Goal: Task Accomplishment & Management: Manage account settings

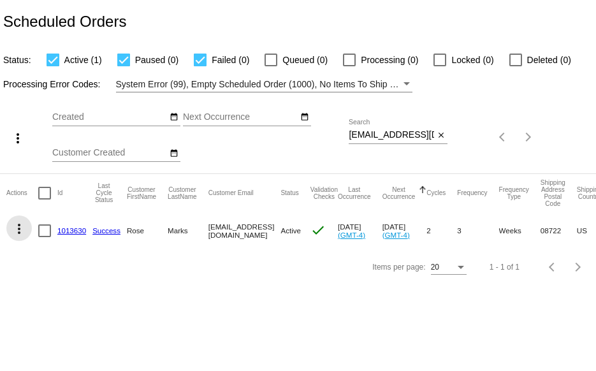
click at [22, 229] on mat-icon "more_vert" at bounding box center [18, 228] width 15 height 15
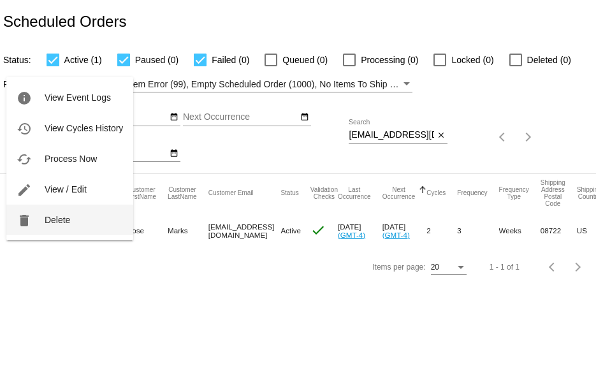
click at [50, 215] on span "Delete" at bounding box center [57, 220] width 25 height 10
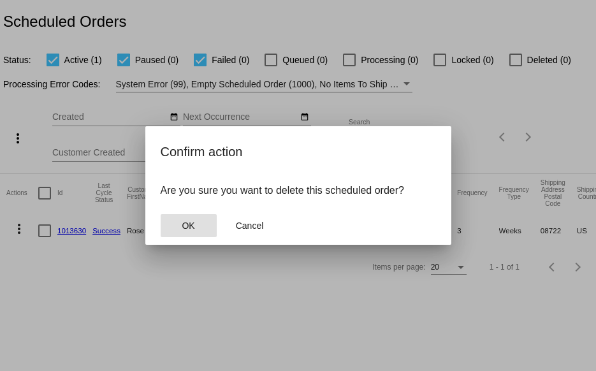
click at [182, 228] on span "OK" at bounding box center [188, 225] width 13 height 10
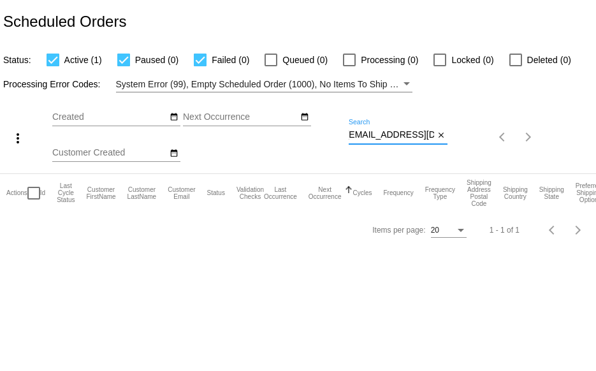
drag, startPoint x: 349, startPoint y: 134, endPoint x: 506, endPoint y: 129, distance: 156.8
click at [485, 133] on div "more_vert Sep Jan Feb Mar [DATE]" at bounding box center [298, 132] width 596 height 81
paste input "[EMAIL_ADDRESS]"
click at [497, 136] on div "more_vert Sep Jan Feb Mar [DATE]" at bounding box center [298, 132] width 596 height 81
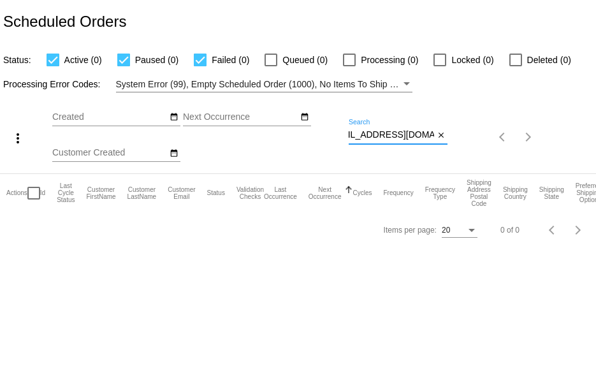
paste input "[EMAIL_ADDRESS]"
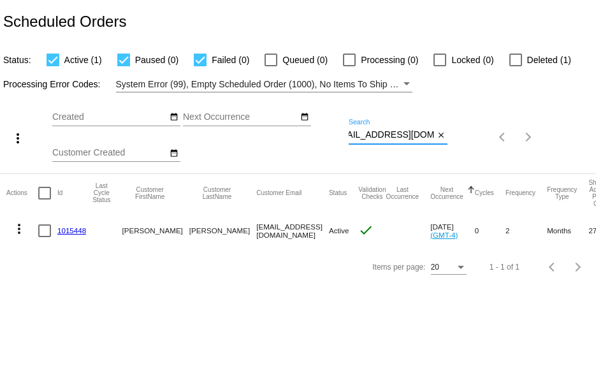
type input "[EMAIL_ADDRESS][DOMAIN_NAME]"
click at [521, 58] on label "Deleted (1)" at bounding box center [540, 59] width 62 height 15
click at [515, 66] on input "Deleted (1)" at bounding box center [515, 66] width 1 height 1
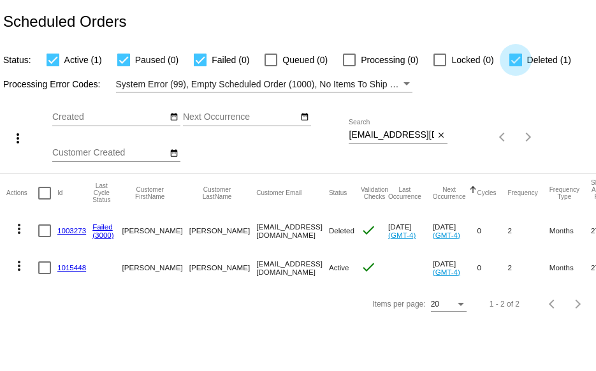
click at [513, 55] on div at bounding box center [515, 60] width 13 height 13
click at [515, 66] on input "Deleted (1)" at bounding box center [515, 66] width 1 height 1
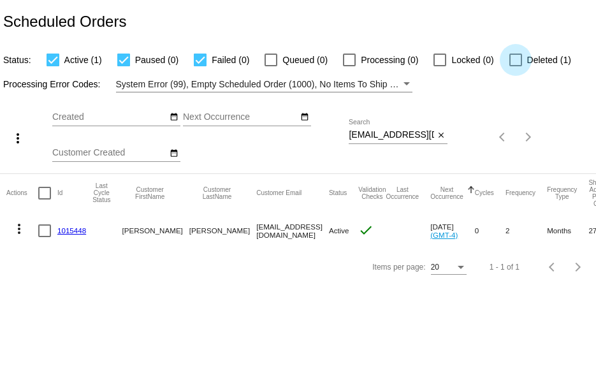
click at [514, 56] on div at bounding box center [515, 60] width 13 height 13
click at [515, 66] on input "Deleted (1)" at bounding box center [515, 66] width 1 height 1
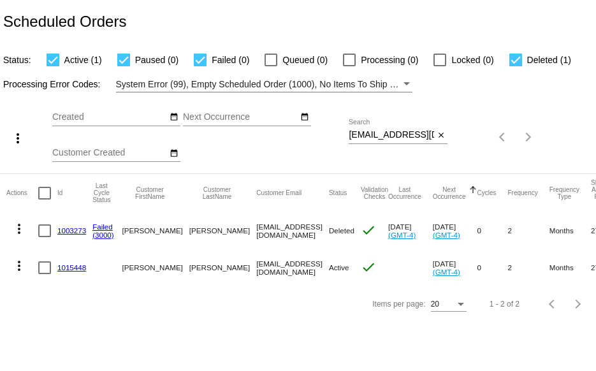
click at [514, 66] on label "Deleted (1)" at bounding box center [540, 59] width 62 height 15
click at [515, 66] on input "Deleted (1)" at bounding box center [515, 66] width 1 height 1
checkbox input "false"
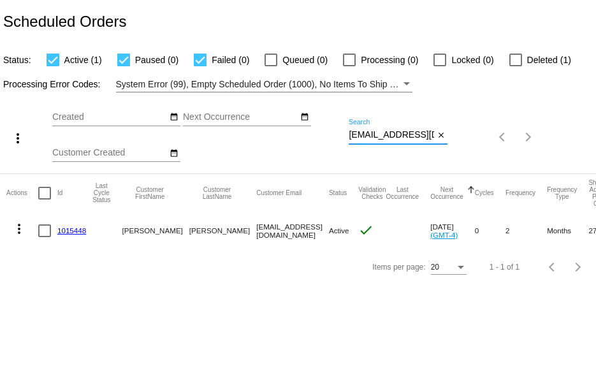
scroll to position [0, 18]
drag, startPoint x: 350, startPoint y: 136, endPoint x: 463, endPoint y: 148, distance: 114.0
click at [451, 145] on div "more_vert Sep Jan Feb Mar [DATE]" at bounding box center [298, 132] width 596 height 81
paste input "om118@roadrunner"
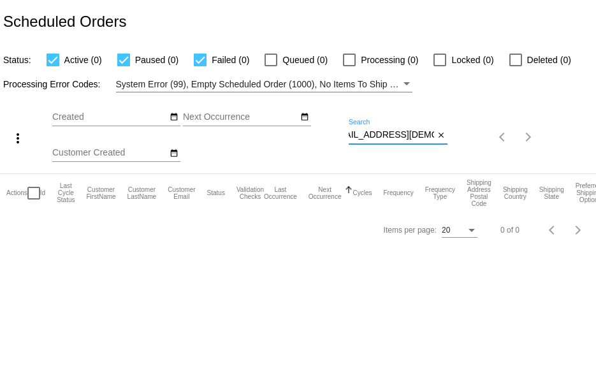
scroll to position [0, 0]
drag, startPoint x: 349, startPoint y: 134, endPoint x: 566, endPoint y: 145, distance: 217.5
click at [561, 142] on div "more_vert Sep Jan Feb Mar [DATE]" at bounding box center [298, 132] width 596 height 81
paste input "[EMAIL_ADDRESS]"
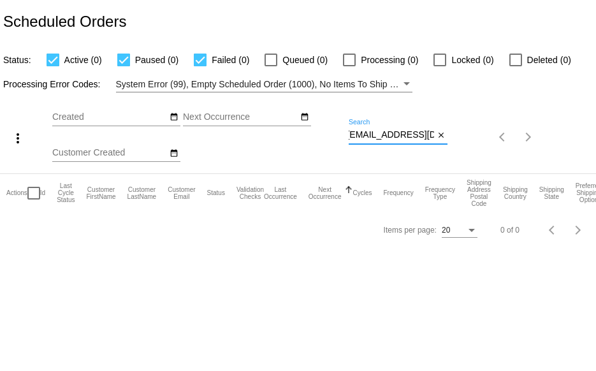
drag, startPoint x: 350, startPoint y: 138, endPoint x: 487, endPoint y: 133, distance: 136.4
click at [476, 138] on div "more_vert Sep Jan Feb Mar [DATE]" at bounding box center [298, 132] width 596 height 81
paste input "rosierose22@live"
type input "[EMAIL_ADDRESS][DOMAIN_NAME]"
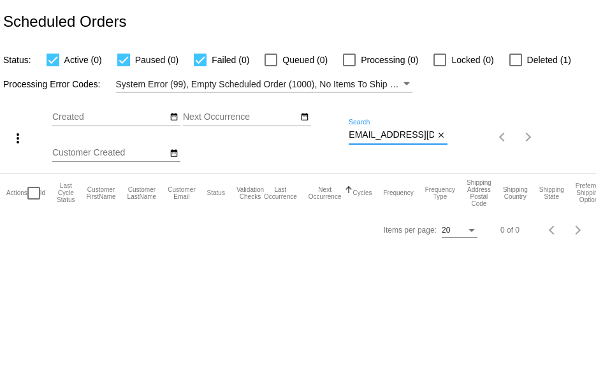
click at [524, 61] on label "Deleted (1)" at bounding box center [540, 59] width 62 height 15
click at [515, 66] on input "Deleted (1)" at bounding box center [515, 66] width 1 height 1
checkbox input "true"
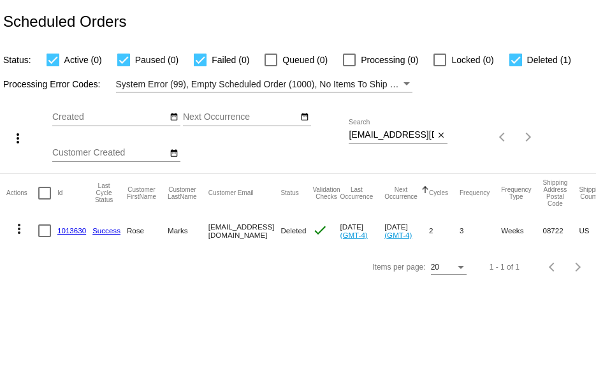
click at [66, 229] on link "1013630" at bounding box center [71, 230] width 29 height 8
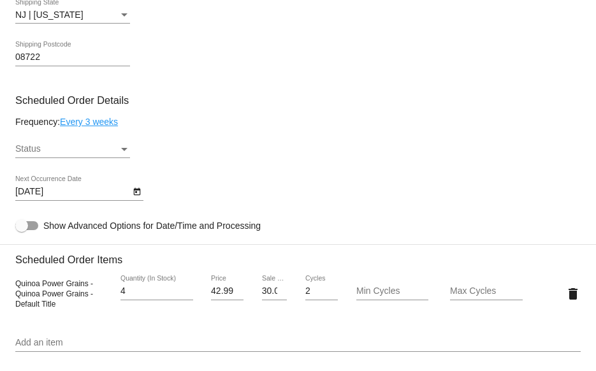
scroll to position [640, 0]
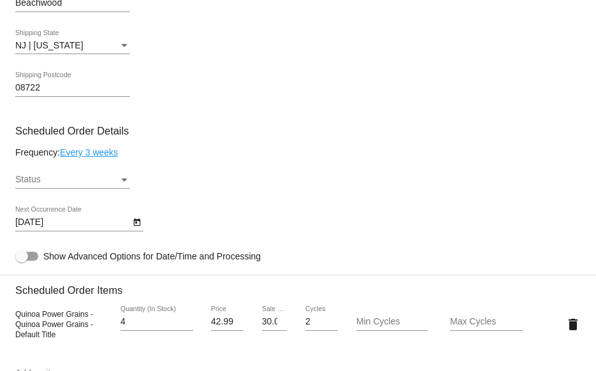
click at [124, 179] on div "Status" at bounding box center [123, 180] width 11 height 10
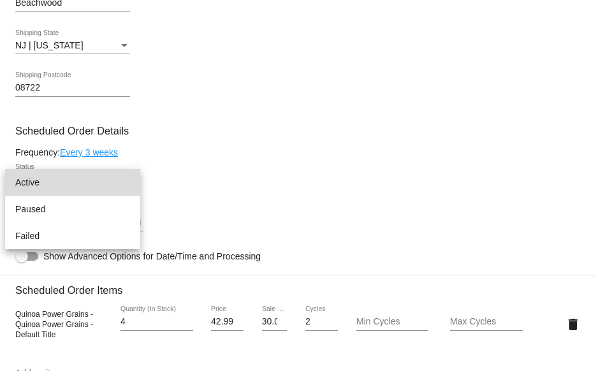
click at [47, 181] on span "Active" at bounding box center [72, 182] width 115 height 27
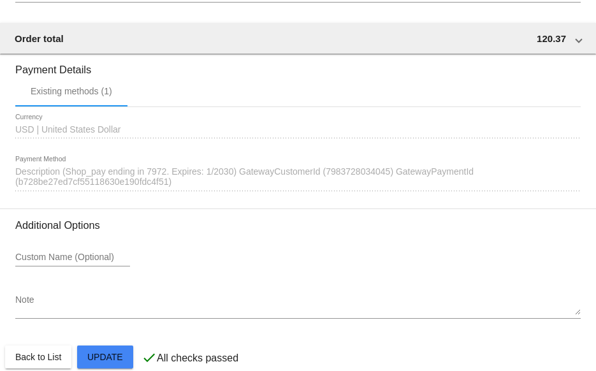
scroll to position [1214, 0]
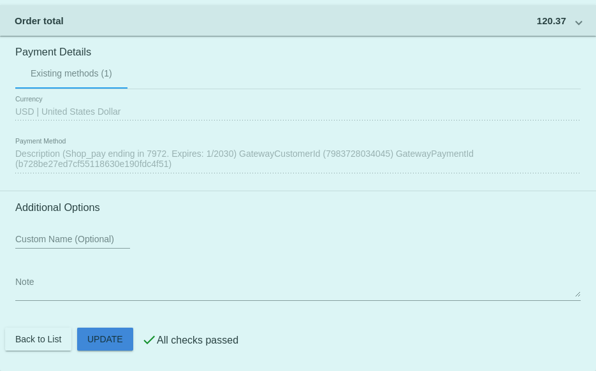
drag, startPoint x: 109, startPoint y: 340, endPoint x: 131, endPoint y: 351, distance: 24.8
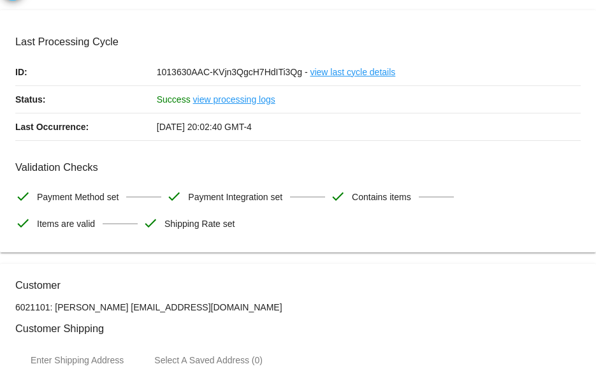
scroll to position [0, 0]
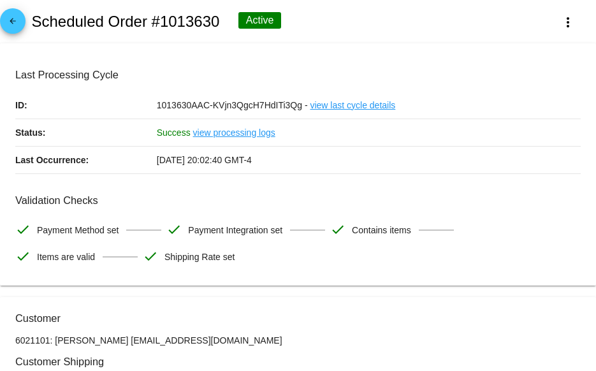
click at [18, 24] on mat-icon "arrow_back" at bounding box center [12, 24] width 15 height 15
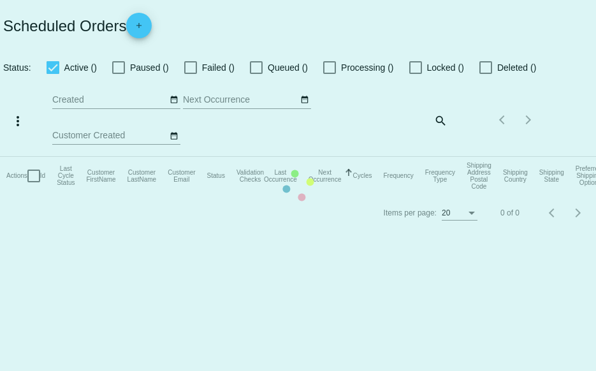
checkbox input "true"
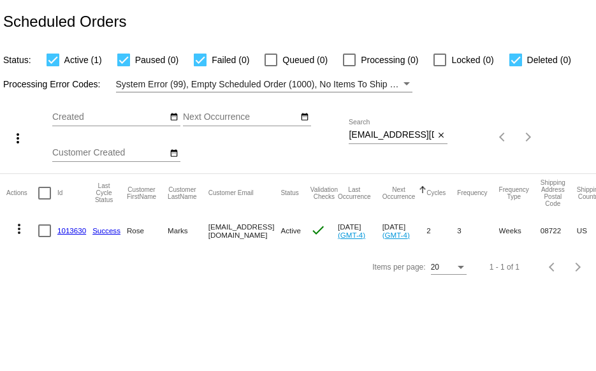
click at [517, 57] on div at bounding box center [515, 60] width 13 height 13
click at [515, 66] on input "Deleted (0)" at bounding box center [515, 66] width 1 height 1
checkbox input "false"
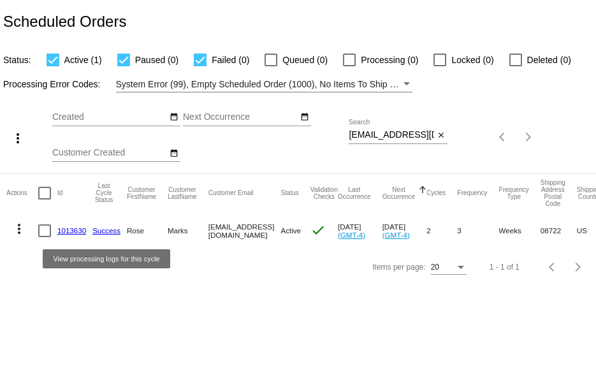
click at [102, 231] on link "Success" at bounding box center [106, 230] width 28 height 8
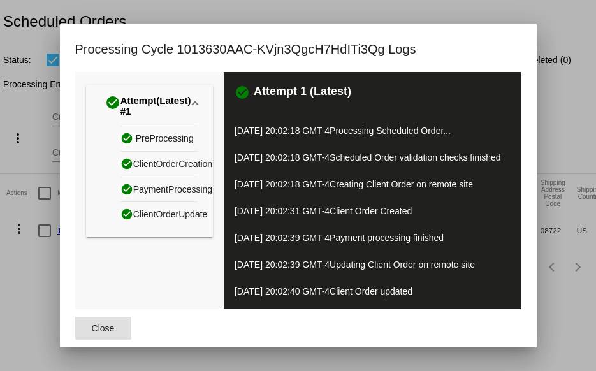
click at [107, 329] on span "Close" at bounding box center [103, 328] width 23 height 10
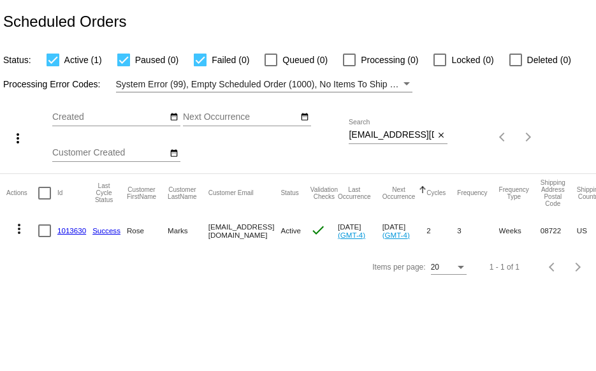
click at [69, 227] on link "1013630" at bounding box center [71, 230] width 29 height 8
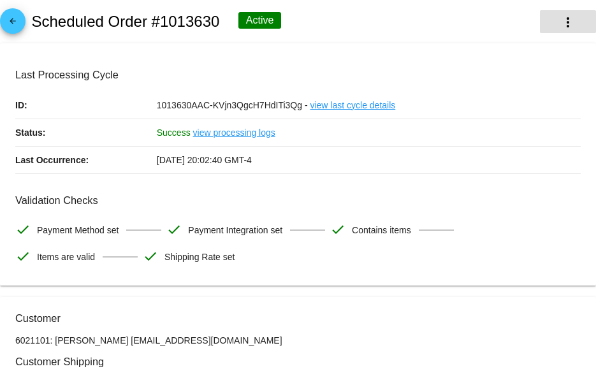
click at [560, 19] on mat-icon "more_vert" at bounding box center [567, 22] width 15 height 15
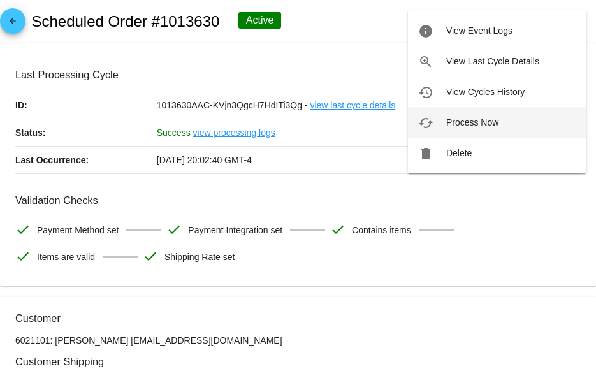
click at [457, 123] on span "Process Now" at bounding box center [472, 122] width 52 height 10
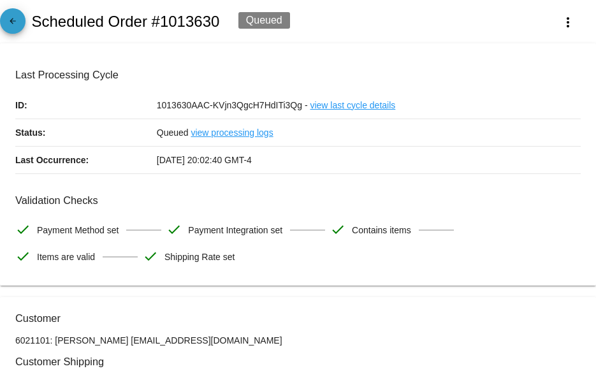
click at [12, 24] on mat-icon "arrow_back" at bounding box center [12, 24] width 15 height 15
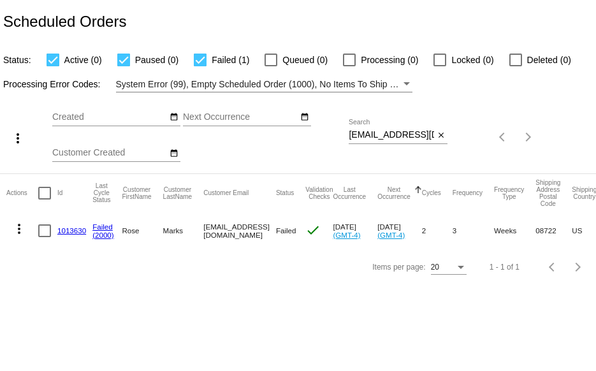
click at [68, 231] on link "1013630" at bounding box center [71, 230] width 29 height 8
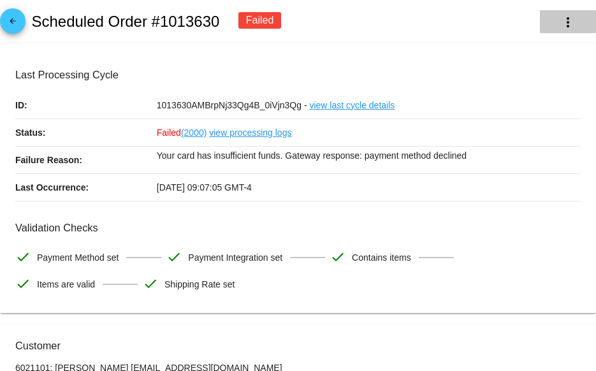
click at [560, 23] on mat-icon "more_vert" at bounding box center [567, 22] width 15 height 15
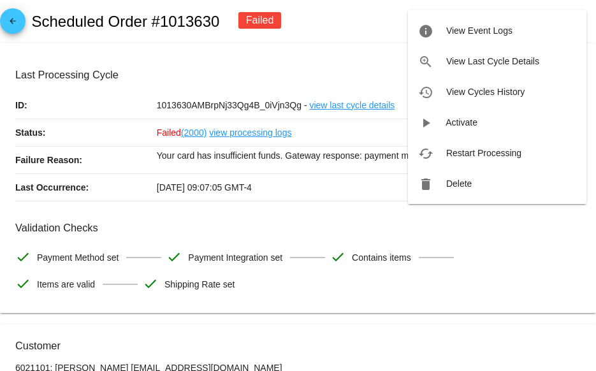
click at [342, 15] on div at bounding box center [298, 185] width 596 height 371
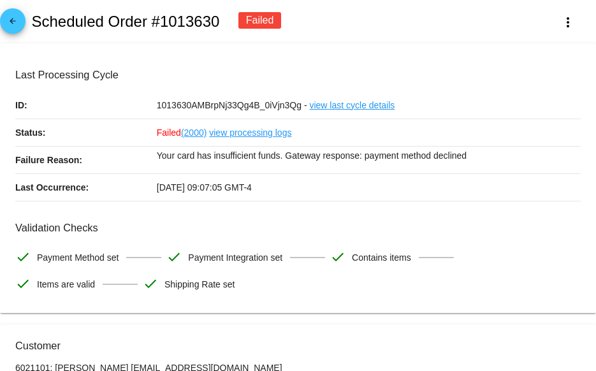
click at [13, 30] on mat-icon "arrow_back" at bounding box center [12, 24] width 15 height 15
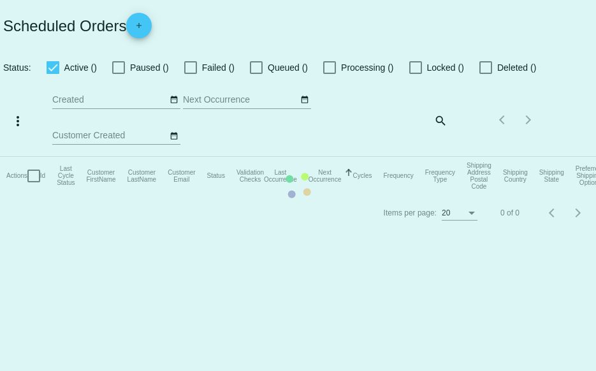
checkbox input "true"
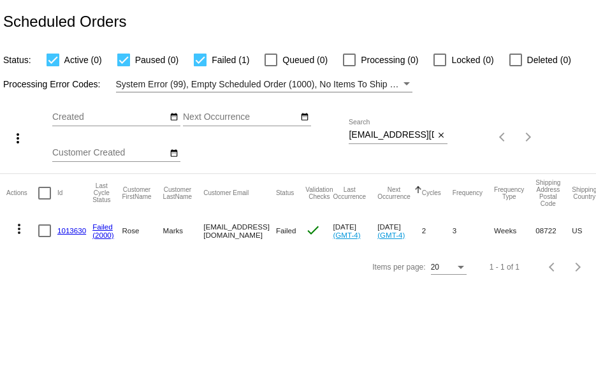
click at [17, 226] on mat-icon "more_vert" at bounding box center [18, 228] width 15 height 15
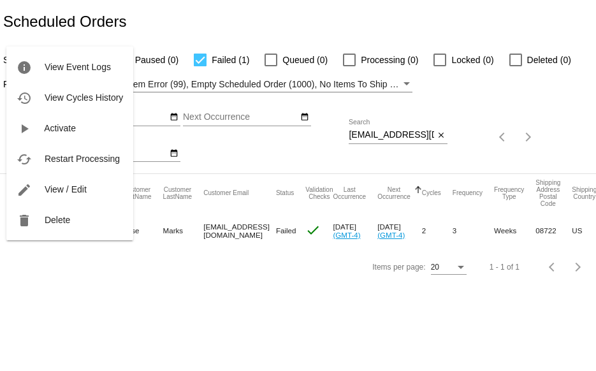
click at [17, 289] on div at bounding box center [298, 185] width 596 height 371
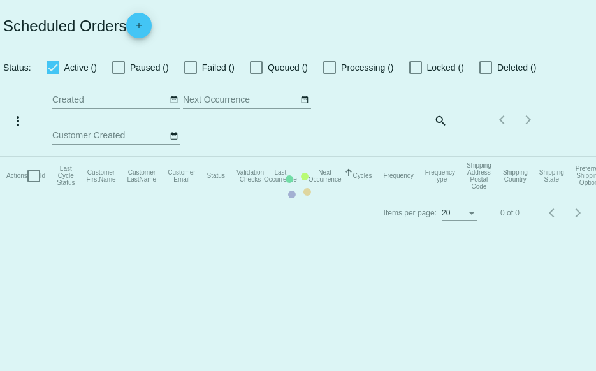
checkbox input "true"
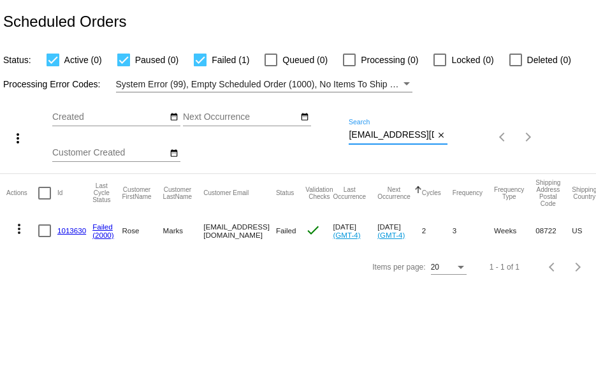
scroll to position [0, 3]
drag, startPoint x: 350, startPoint y: 134, endPoint x: 456, endPoint y: 136, distance: 106.4
click at [449, 129] on div "more_vert Sep Jan Feb Mar [DATE]" at bounding box center [298, 132] width 596 height 81
click at [502, 141] on div "more_vert Sep Jan Feb Mar [DATE]" at bounding box center [298, 132] width 596 height 81
paste input "[EMAIL_ADDRESS]"
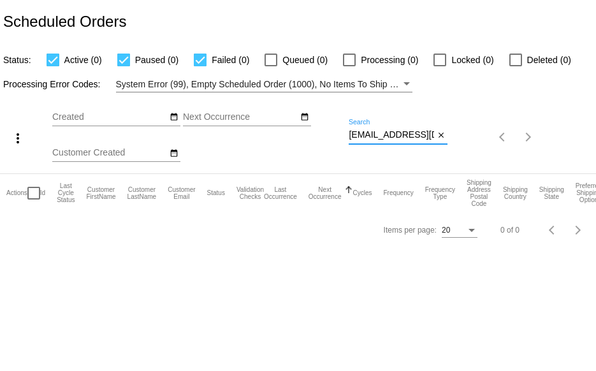
scroll to position [0, 23]
drag, startPoint x: 350, startPoint y: 134, endPoint x: 496, endPoint y: 136, distance: 146.5
click at [471, 138] on div "more_vert Sep Jan Feb Mar [DATE]" at bounding box center [298, 132] width 596 height 81
paste input "Jilllanzalotti"
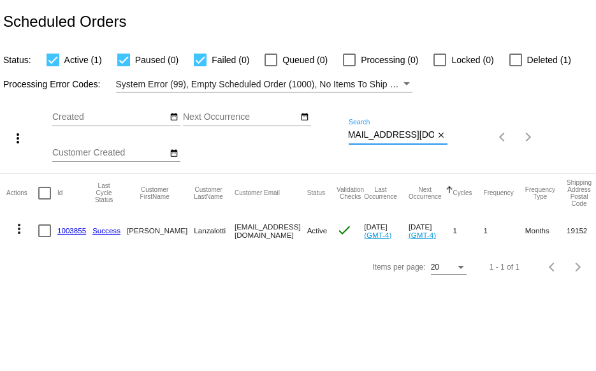
type input "Jilllanzalotti@gmail.com"
click at [517, 58] on div at bounding box center [515, 60] width 13 height 13
click at [515, 66] on input "Deleted (1)" at bounding box center [515, 66] width 1 height 1
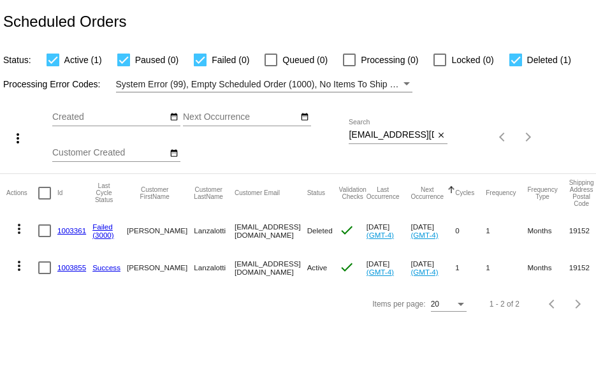
click at [517, 58] on div at bounding box center [515, 60] width 13 height 13
click at [515, 66] on input "Deleted (1)" at bounding box center [515, 66] width 1 height 1
checkbox input "false"
